Goal: Task Accomplishment & Management: Manage account settings

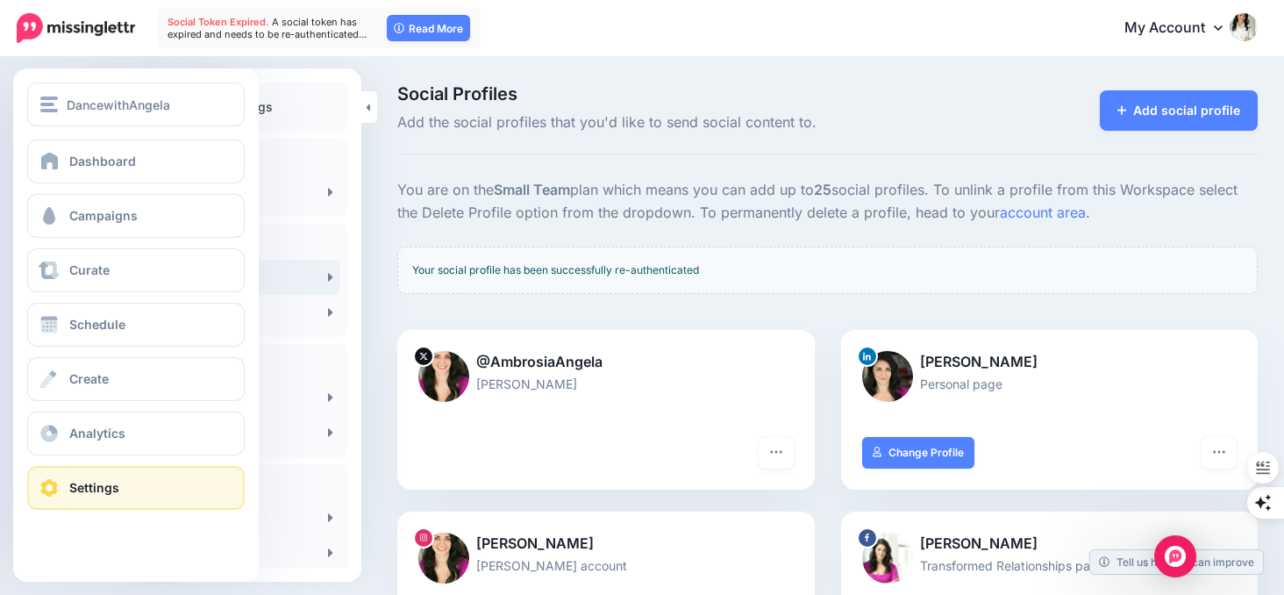
click at [18, 164] on div "Dashboard Campaigns Curate Schedule Create Analytics Settings Facebook Communit…" at bounding box center [136, 324] width 246 height 370
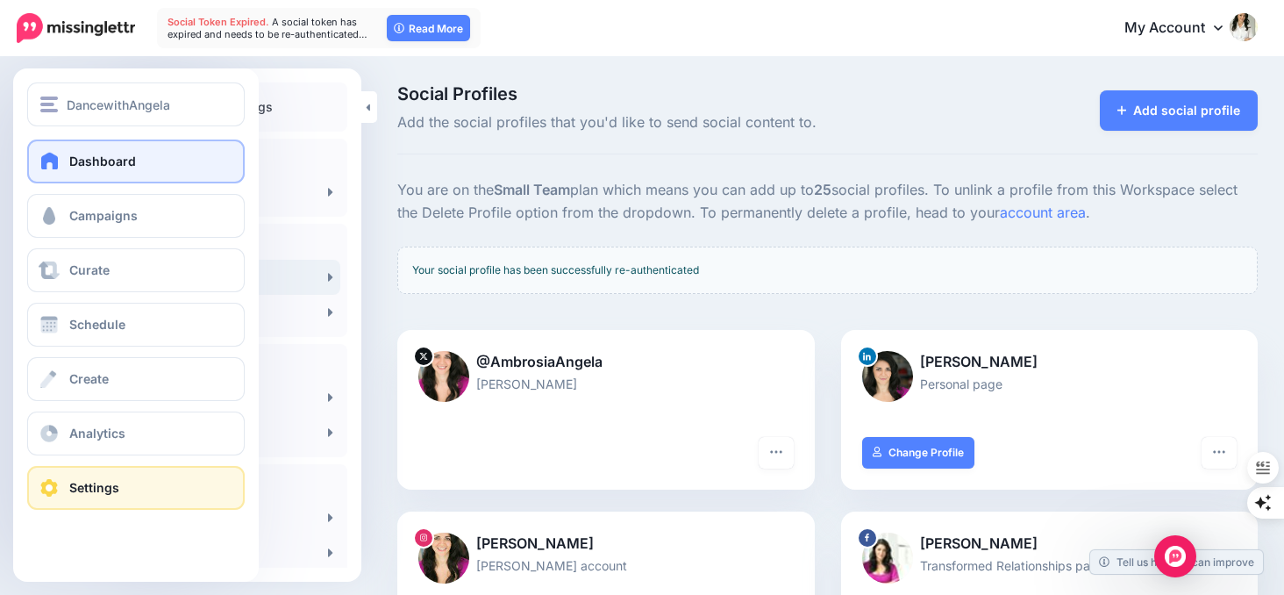
click at [122, 163] on span "Dashboard" at bounding box center [102, 160] width 67 height 15
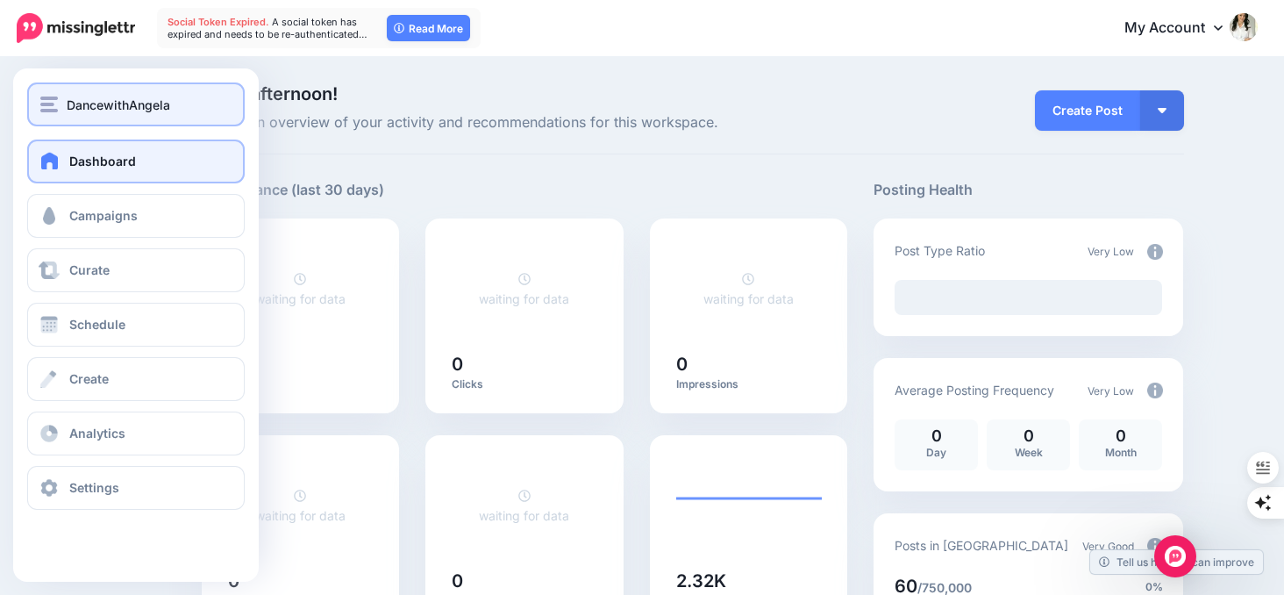
click at [48, 111] on img "button" at bounding box center [49, 104] width 18 height 16
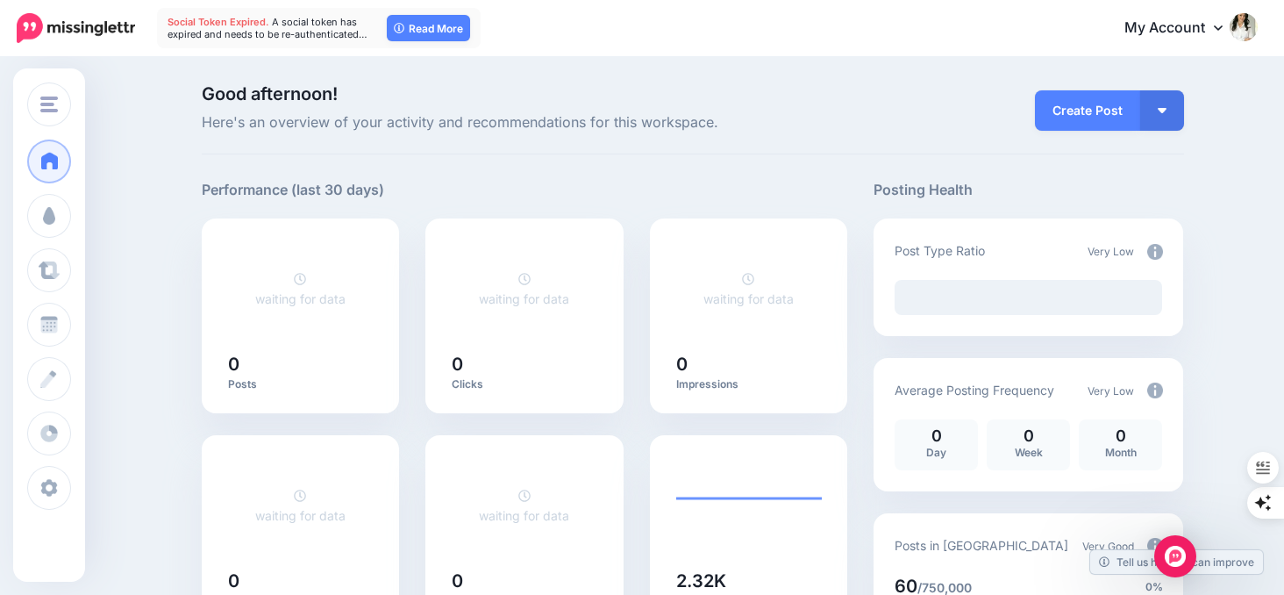
click at [402, 205] on div "Performance (last 30 days)" at bounding box center [302, 198] width 200 height 39
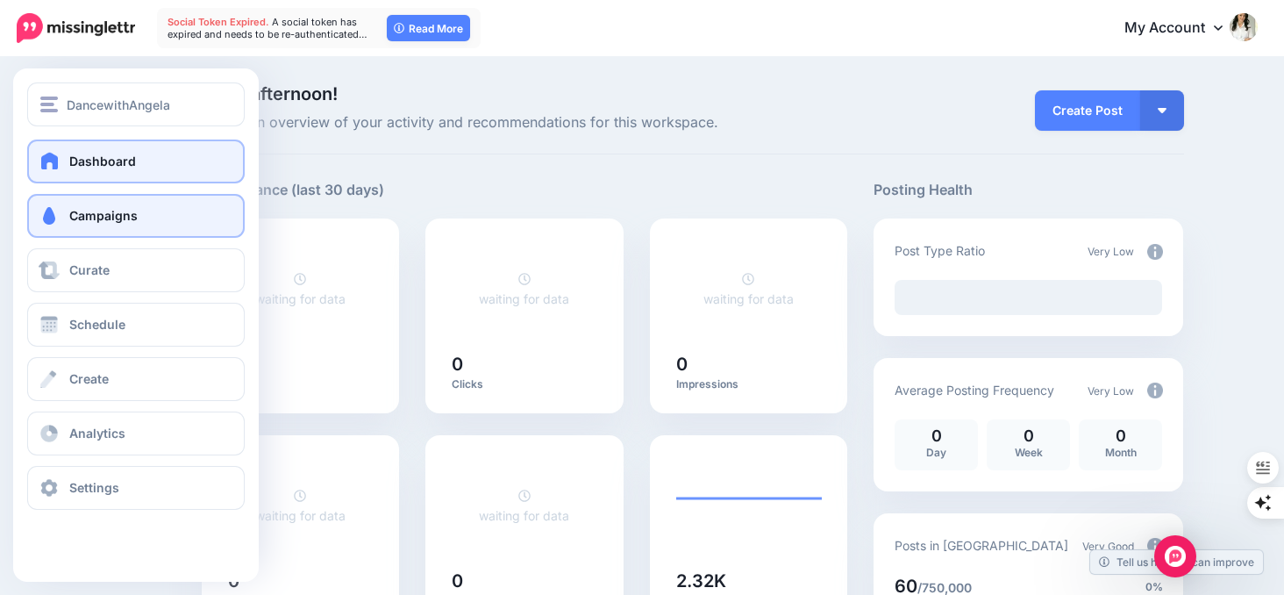
click at [43, 221] on span at bounding box center [49, 216] width 23 height 18
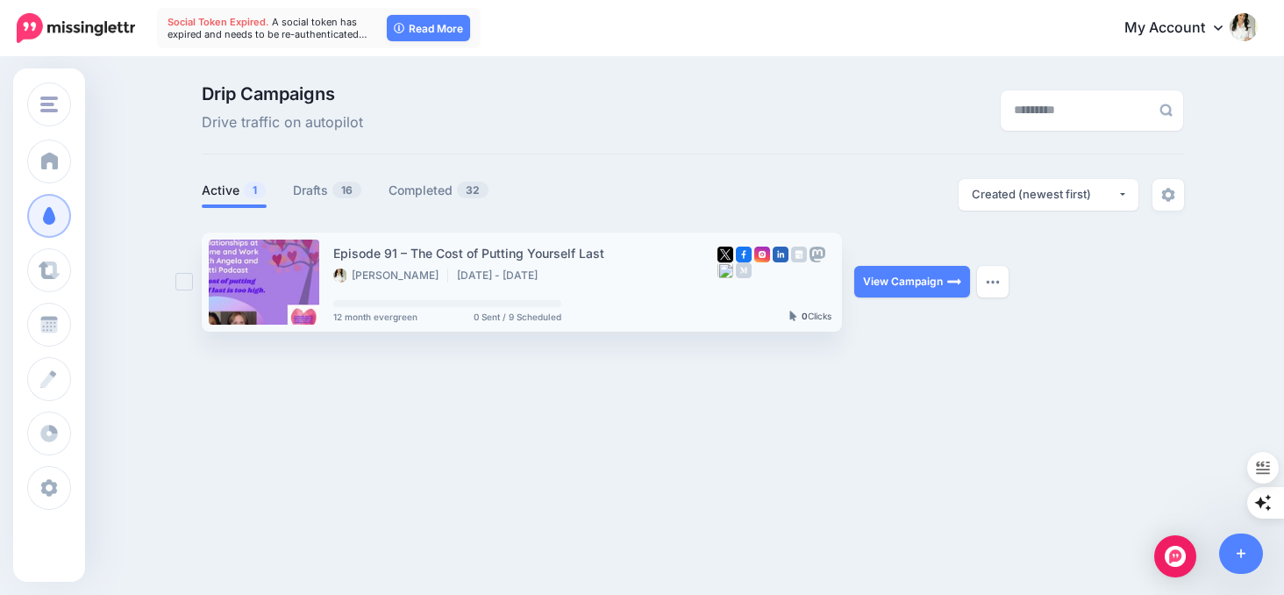
click at [538, 263] on div "Episode 91 – The Cost of Putting Yourself Last [PERSON_NAME] [DATE] - [DATE]" at bounding box center [525, 263] width 384 height 41
click at [886, 288] on link "View Campaign" at bounding box center [912, 282] width 116 height 32
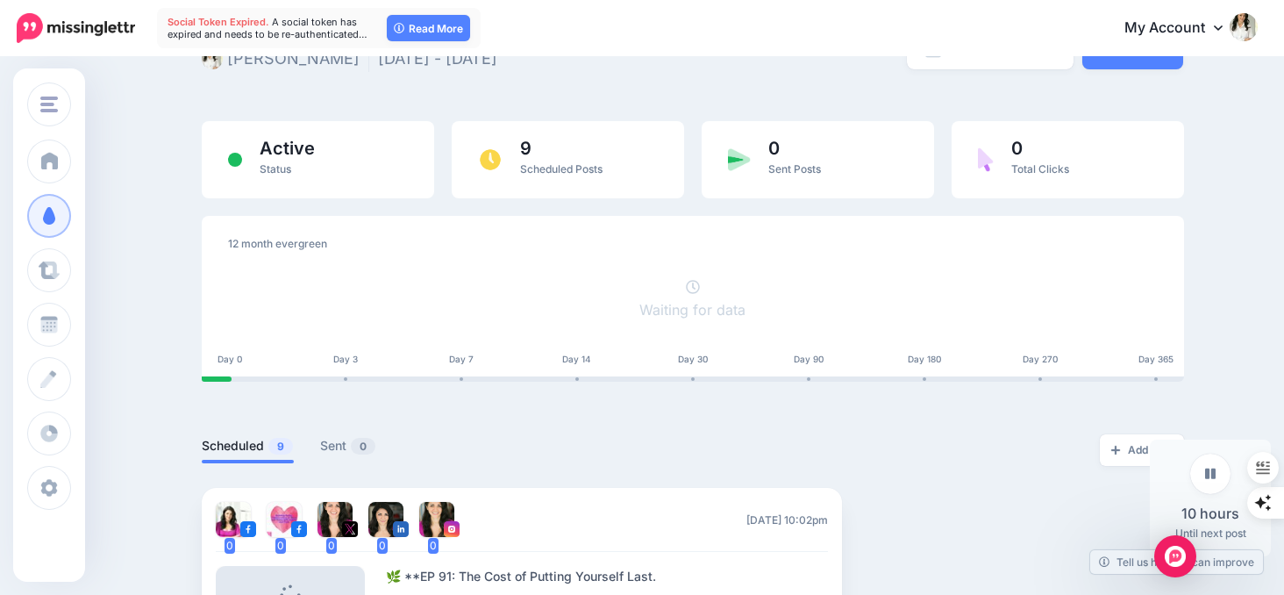
scroll to position [64, 0]
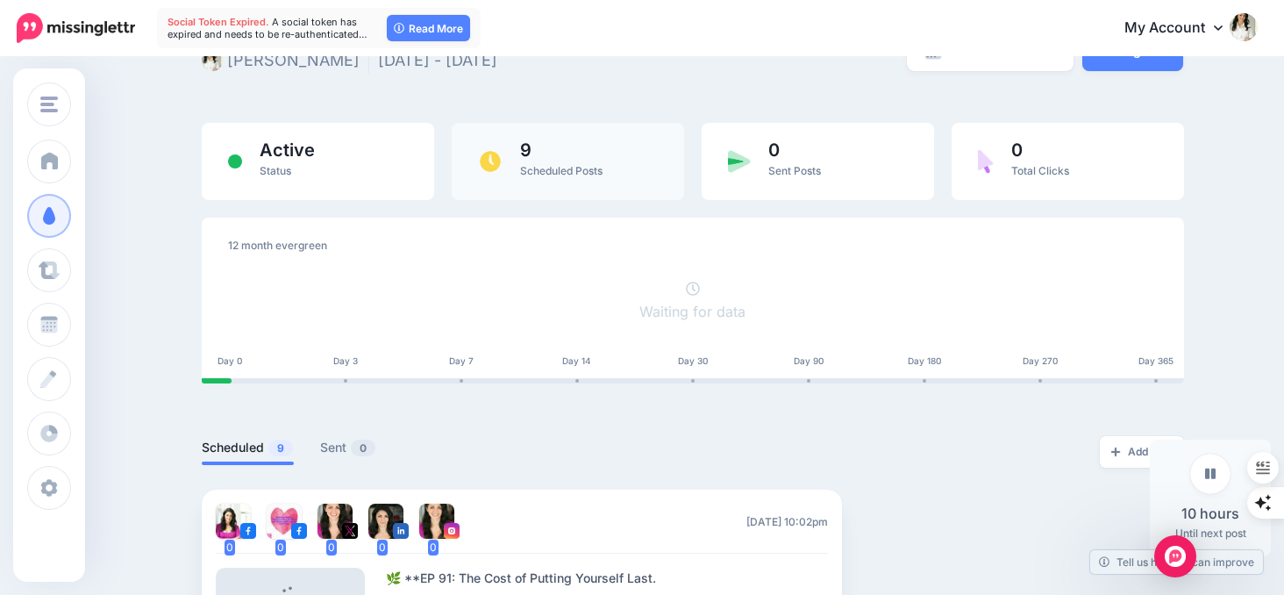
click at [579, 167] on span "Scheduled Posts" at bounding box center [561, 170] width 82 height 13
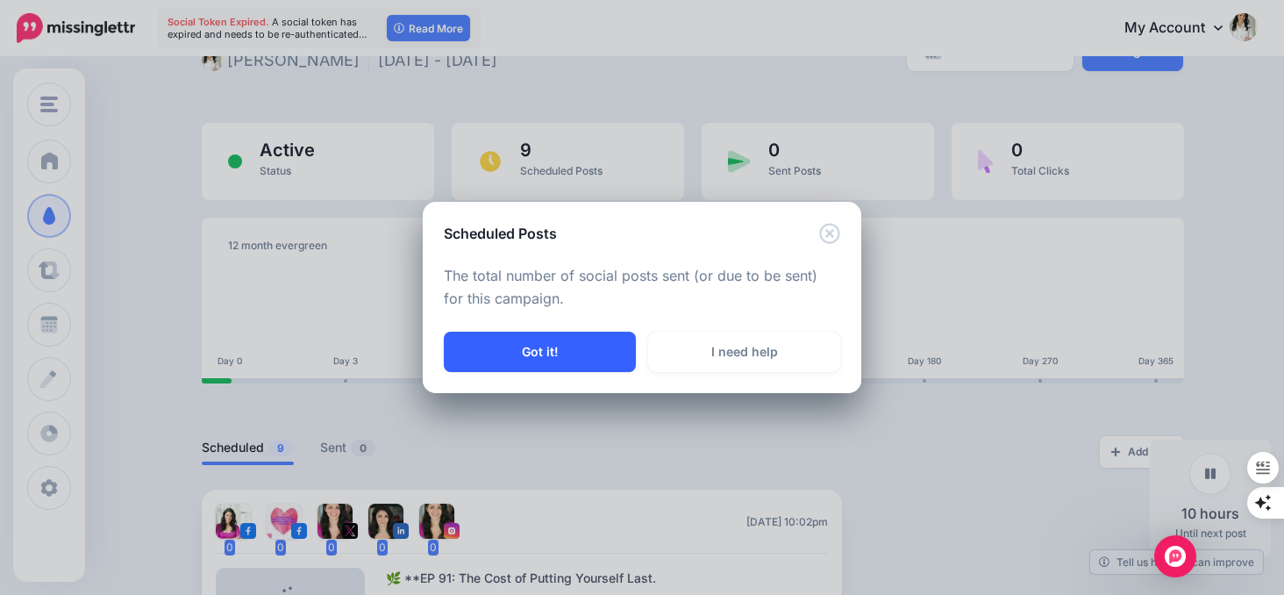
click at [605, 360] on button "Got it!" at bounding box center [540, 352] width 192 height 40
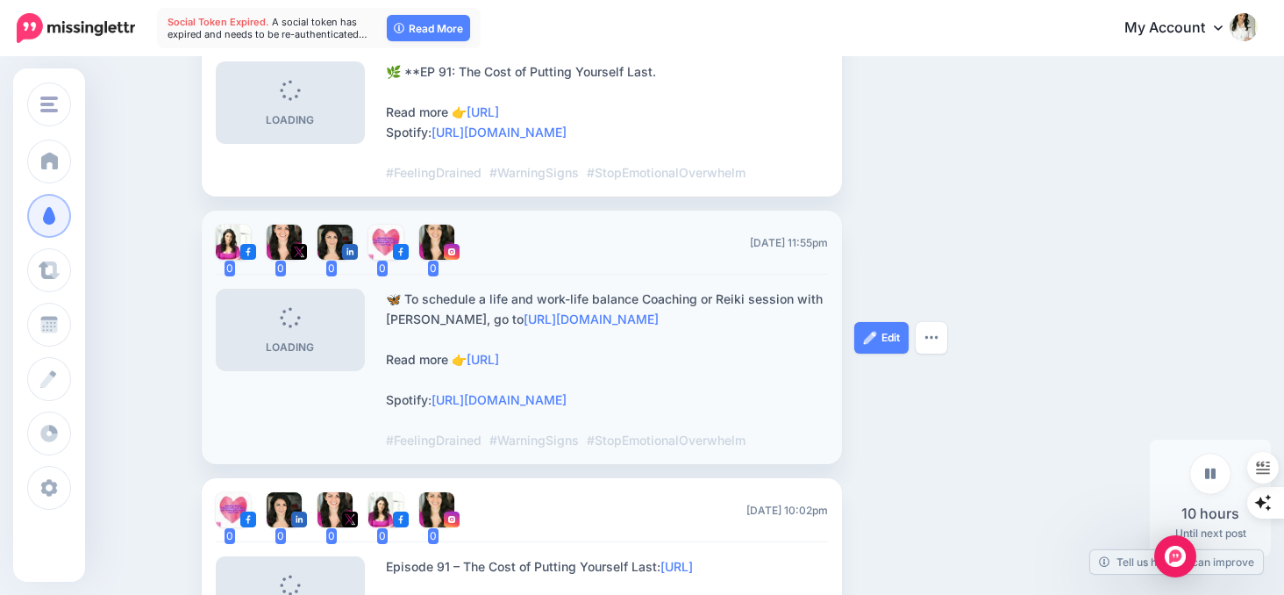
scroll to position [571, 0]
